Goal: Navigation & Orientation: Find specific page/section

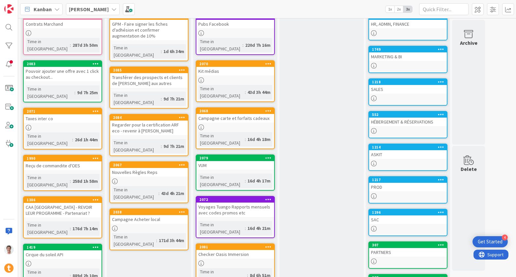
scroll to position [45, 0]
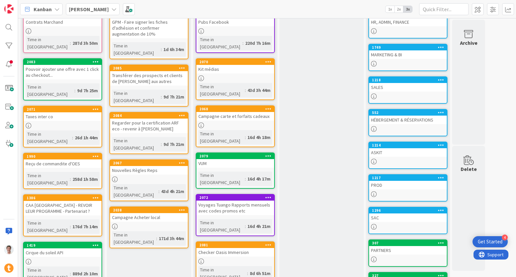
click at [229, 200] on div "Voyages Tuango Rapports mensuels avec codes promos etc" at bounding box center [235, 207] width 78 height 14
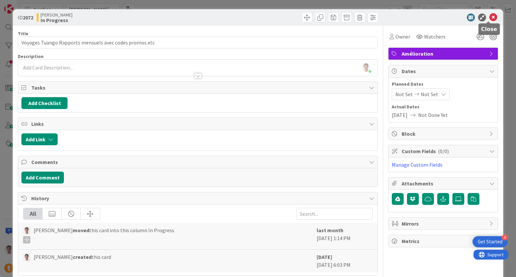
click at [489, 16] on icon at bounding box center [493, 17] width 8 height 8
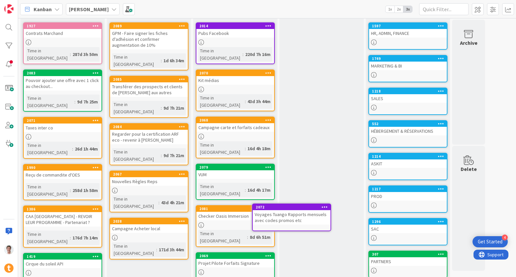
scroll to position [36, 0]
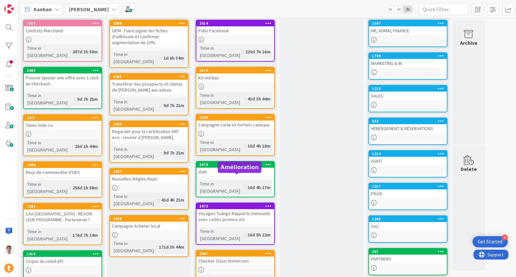
click at [235, 204] on div "2072" at bounding box center [236, 206] width 75 height 5
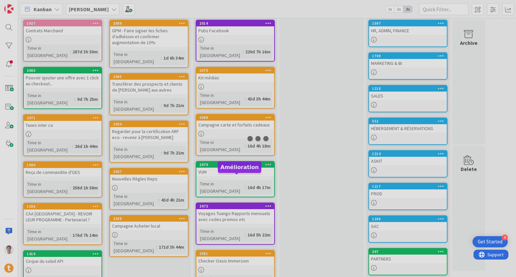
click at [277, 172] on div at bounding box center [258, 138] width 516 height 277
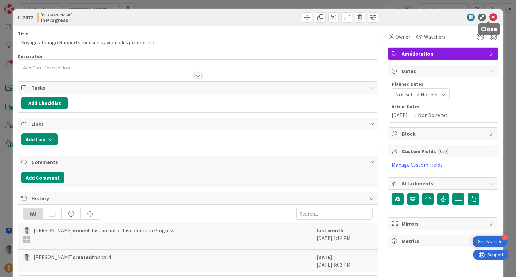
click at [489, 19] on icon at bounding box center [493, 17] width 8 height 8
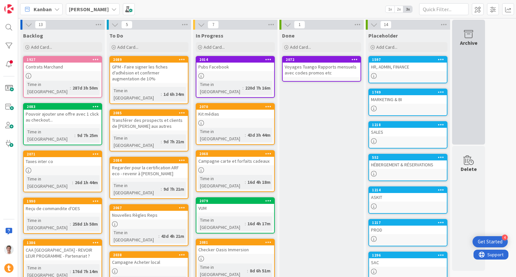
click at [469, 38] on icon at bounding box center [468, 34] width 25 height 9
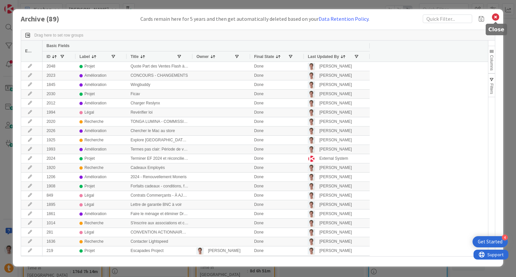
click at [498, 18] on icon at bounding box center [495, 17] width 9 height 9
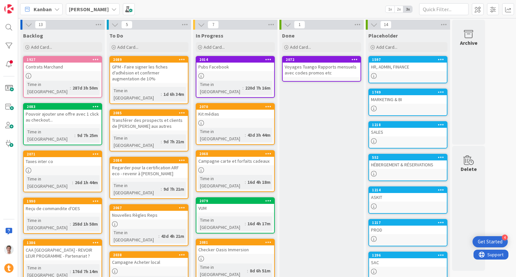
click at [137, 211] on div "Nouvelles Règles Reps" at bounding box center [149, 215] width 78 height 9
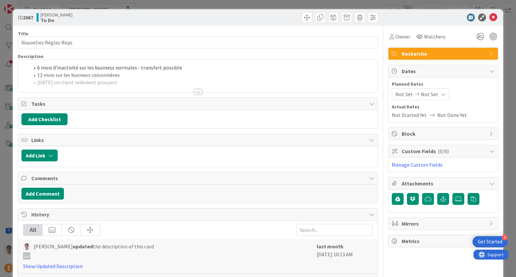
click at [144, 81] on div at bounding box center [197, 83] width 359 height 17
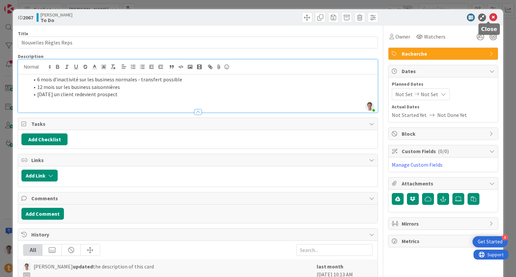
click at [489, 19] on icon at bounding box center [493, 17] width 8 height 8
